Goal: Information Seeking & Learning: Learn about a topic

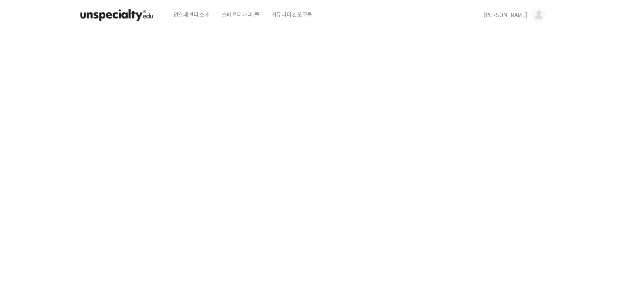
click at [532, 18] on link "[PERSON_NAME]" at bounding box center [515, 15] width 62 height 30
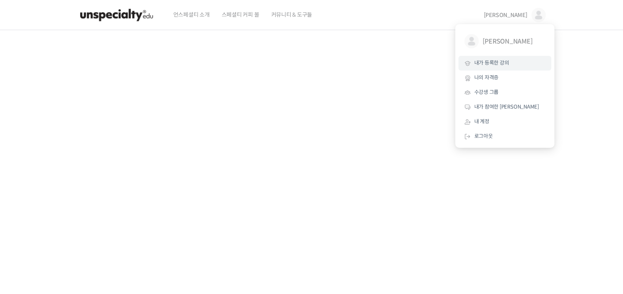
click at [505, 59] on link "내가 등록한 강의" at bounding box center [505, 63] width 93 height 15
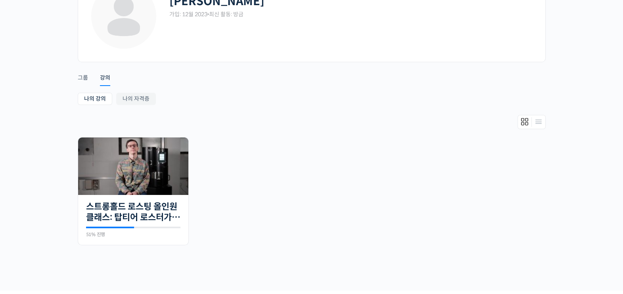
scroll to position [68, 0]
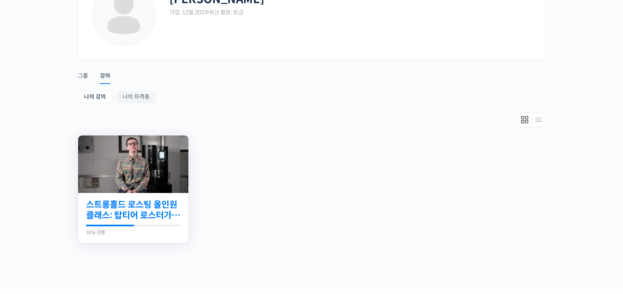
click at [152, 207] on link "스트롱홀드 로스팅 올인원 클래스: 탑티어 로스터가 알려주는 스트롱홀드 A to Z 가이드" at bounding box center [133, 211] width 94 height 22
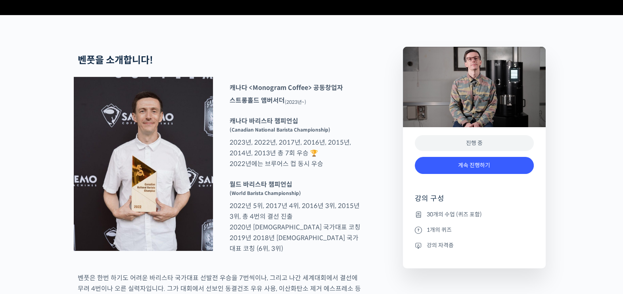
scroll to position [329, 0]
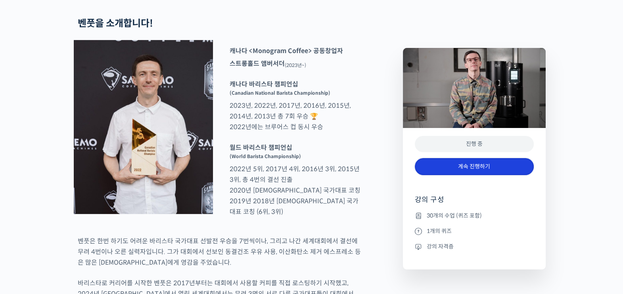
click at [501, 164] on link "계속 진행하기" at bounding box center [474, 166] width 119 height 17
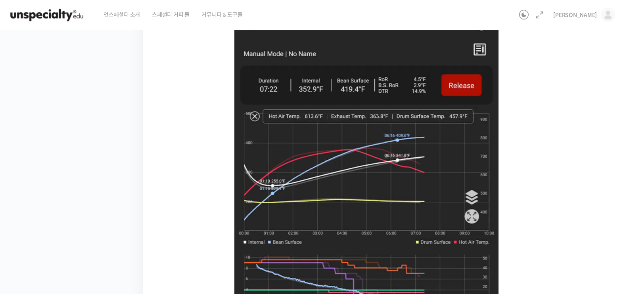
scroll to position [336, 0]
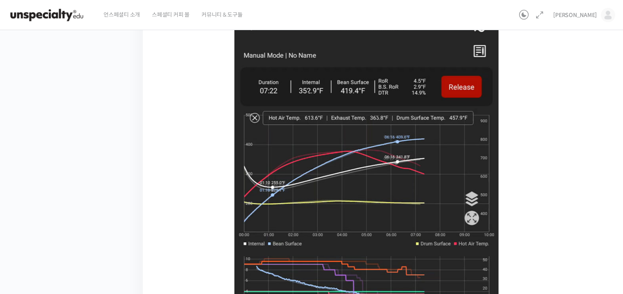
click at [335, 161] on img at bounding box center [366, 221] width 264 height 406
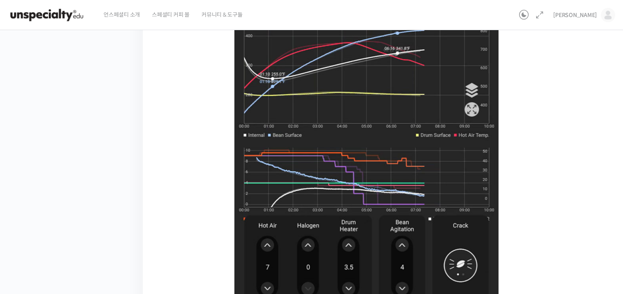
scroll to position [446, 0]
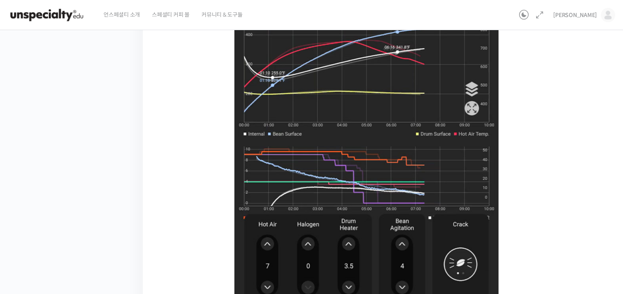
click at [371, 170] on img at bounding box center [366, 111] width 264 height 406
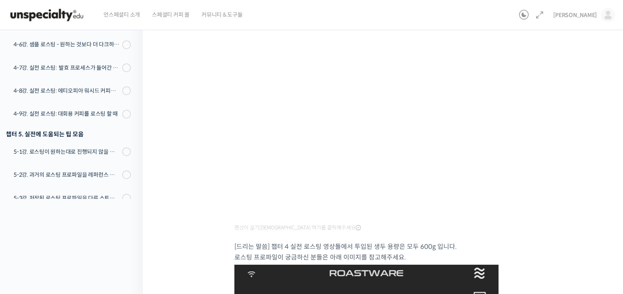
scroll to position [86, 0]
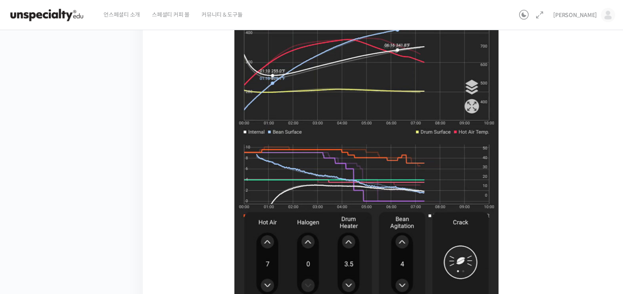
scroll to position [546, 0]
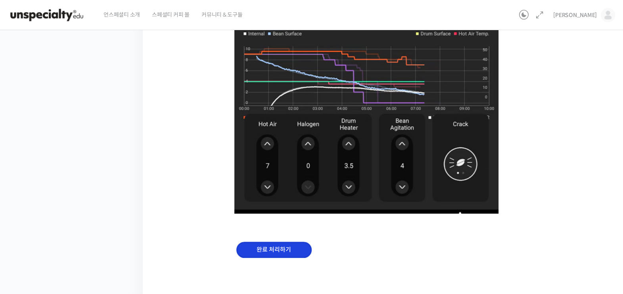
click at [276, 254] on input "완료 처리하기" at bounding box center [273, 250] width 75 height 16
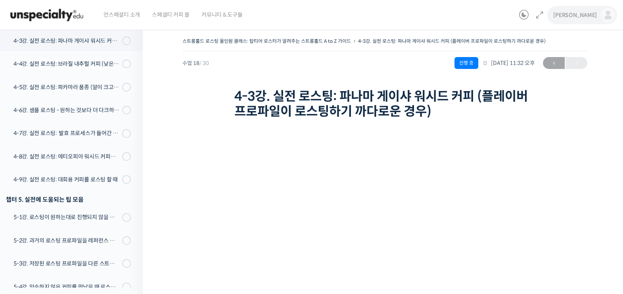
click at [590, 12] on span "[PERSON_NAME]" at bounding box center [575, 15] width 44 height 7
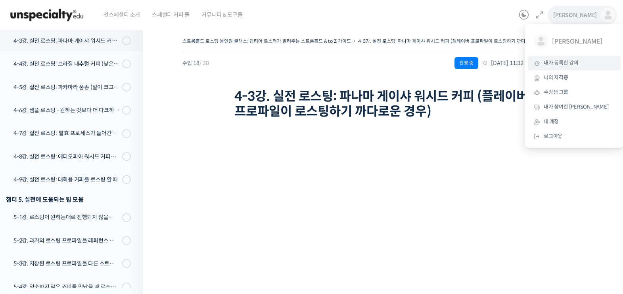
click at [573, 58] on link "내가 등록한 강의" at bounding box center [574, 63] width 93 height 15
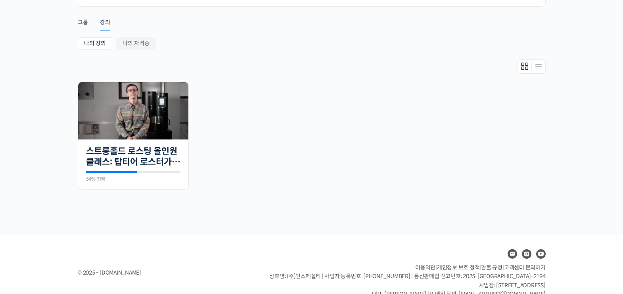
scroll to position [122, 0]
